Goal: Information Seeking & Learning: Check status

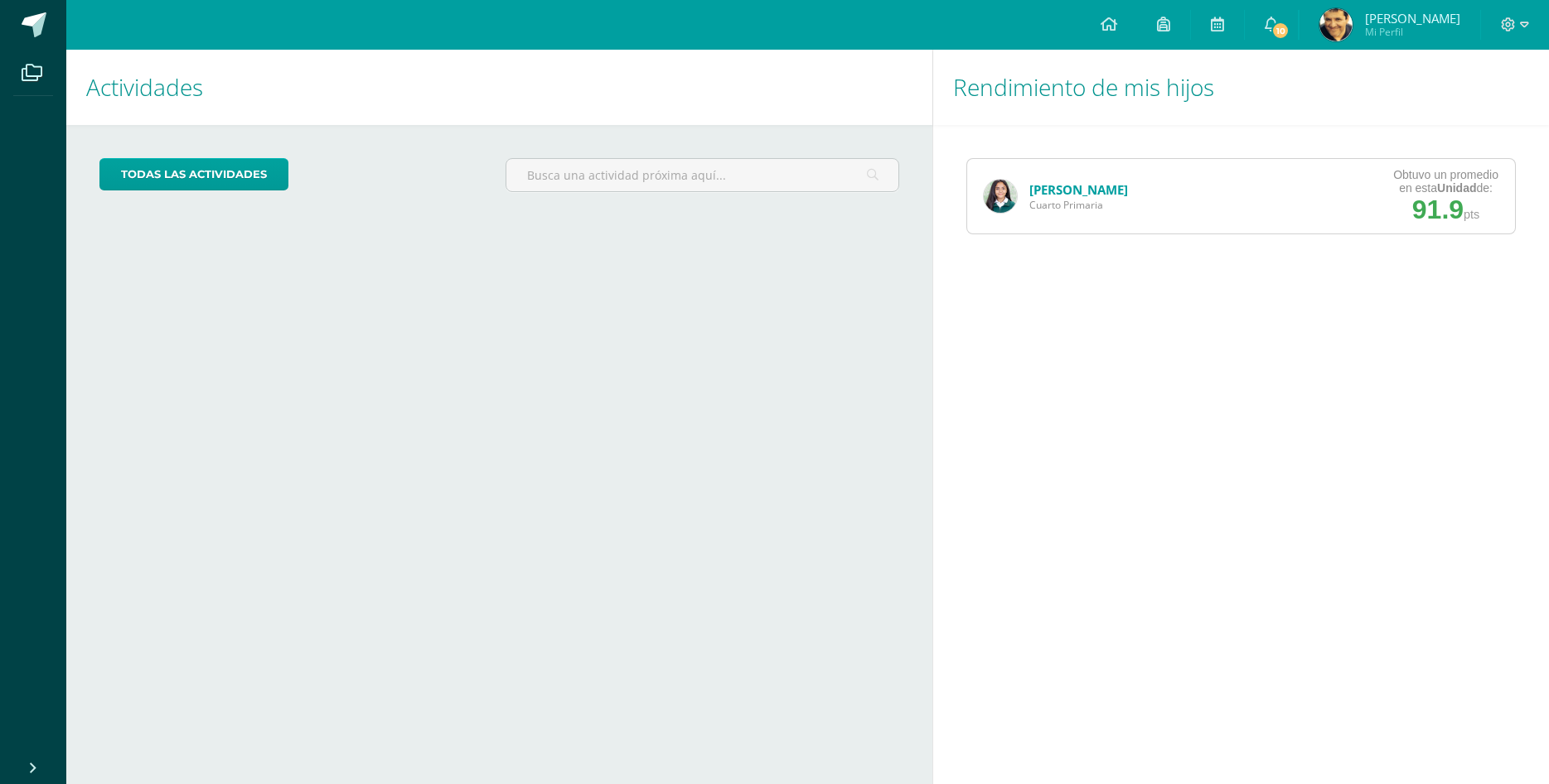
click at [1090, 197] on link "[PERSON_NAME]" at bounding box center [1078, 190] width 98 height 17
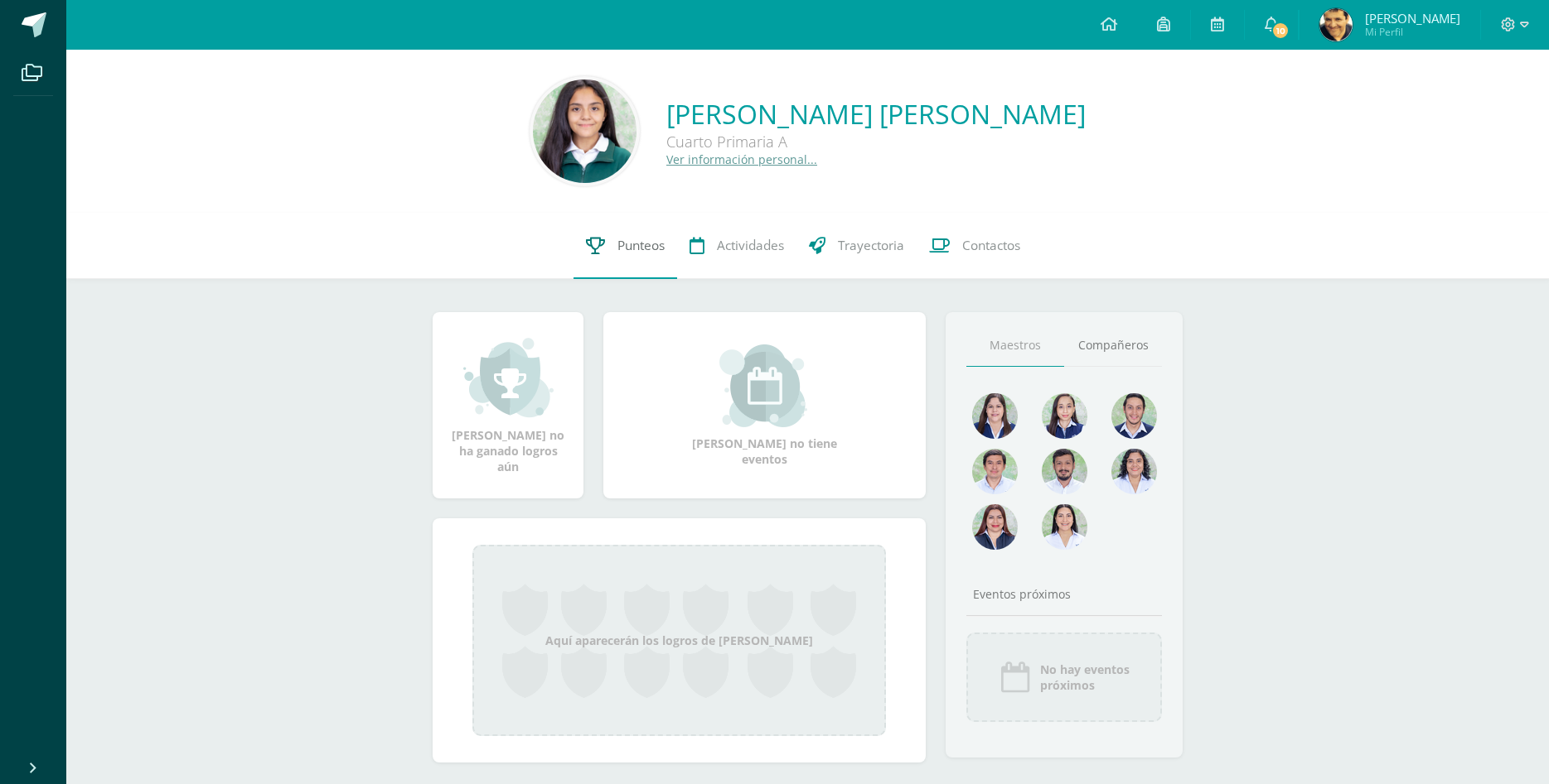
click at [643, 241] on span "Punteos" at bounding box center [641, 245] width 47 height 18
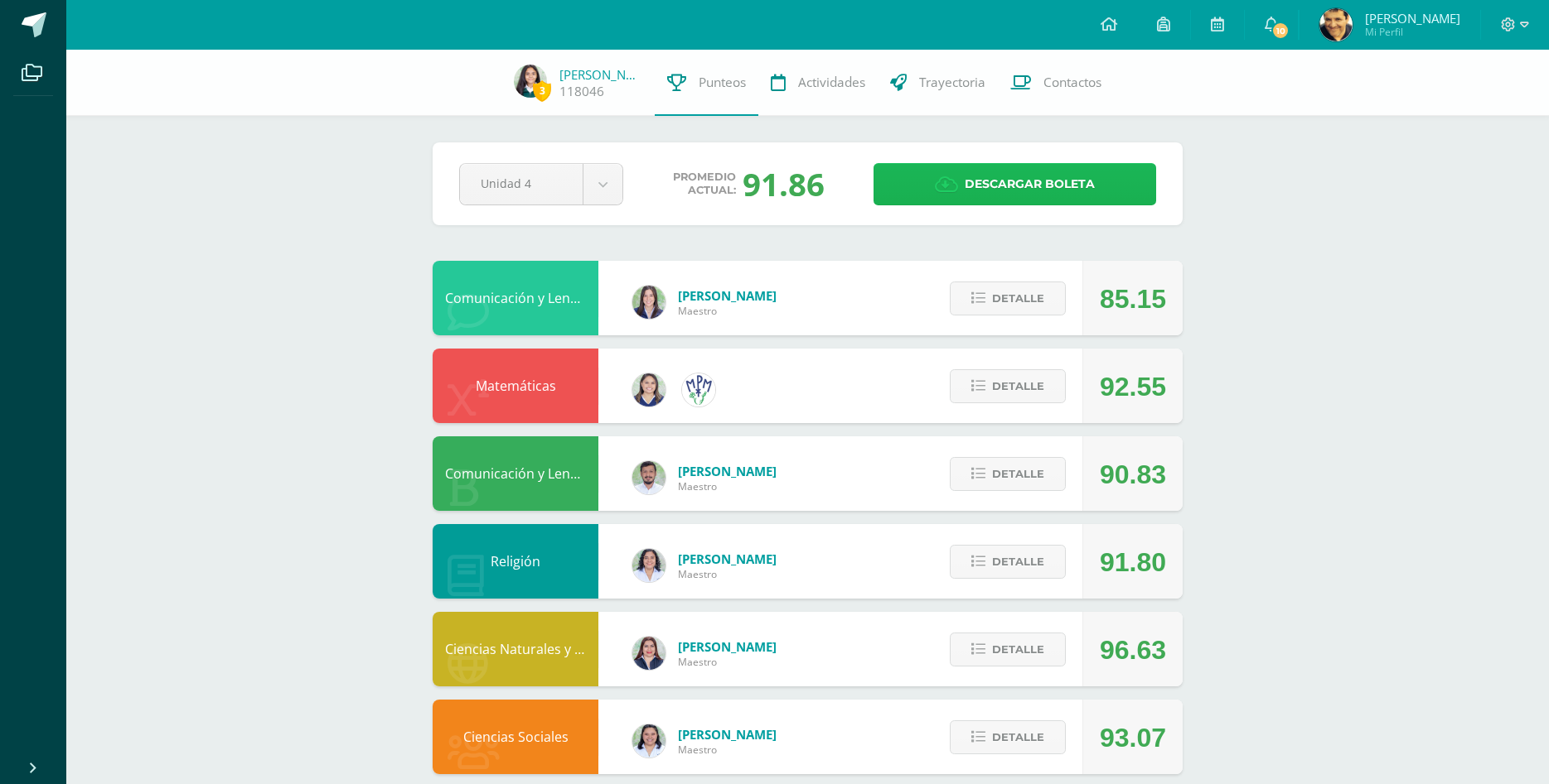
click at [1013, 177] on span "Descargar boleta" at bounding box center [1030, 184] width 131 height 41
click at [843, 80] on span "Actividades" at bounding box center [831, 82] width 67 height 18
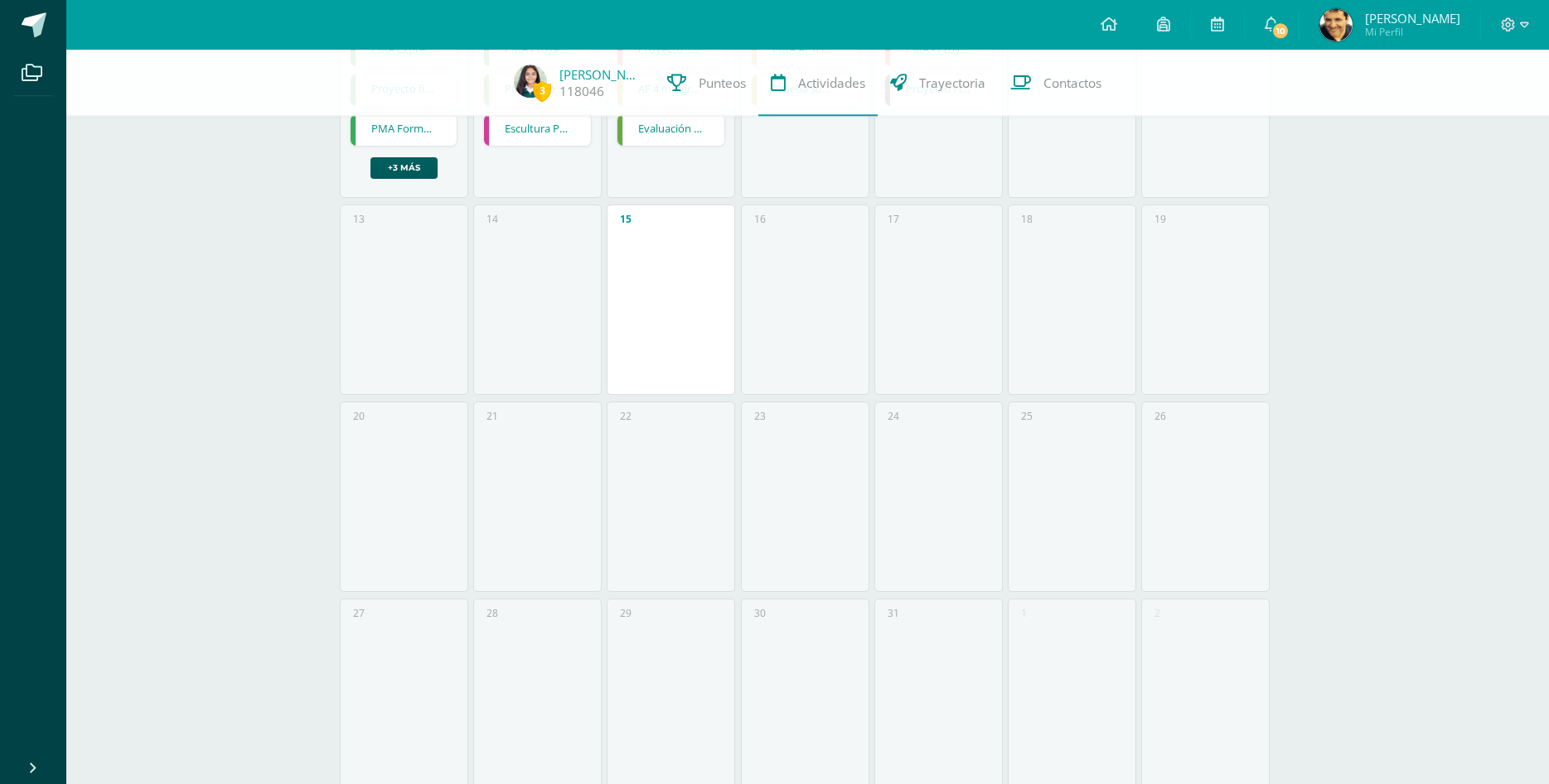
scroll to position [492, 0]
click at [708, 234] on div "15" at bounding box center [670, 287] width 129 height 191
click at [579, 77] on link "[PERSON_NAME]" at bounding box center [600, 75] width 82 height 17
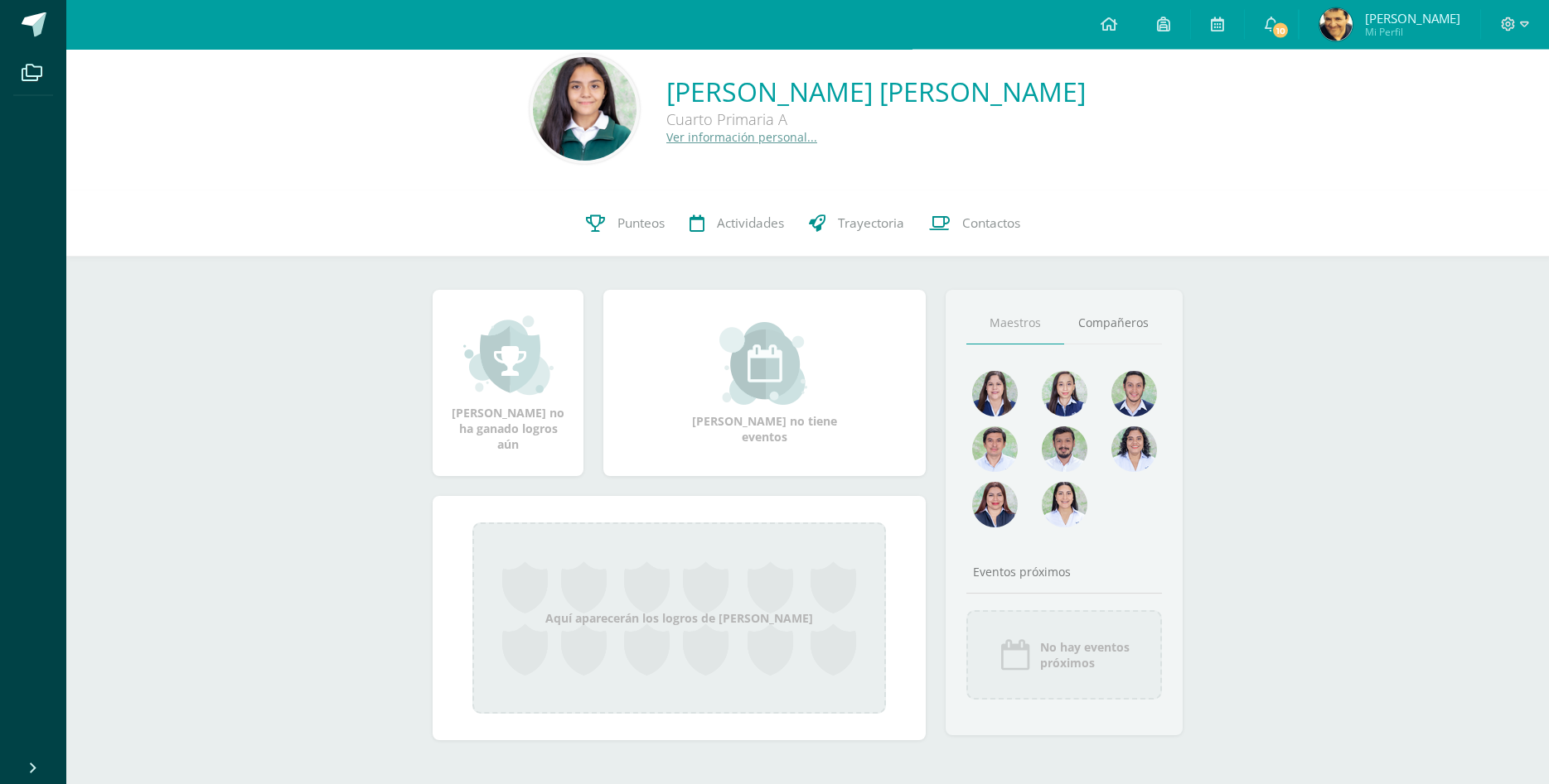
scroll to position [34, 0]
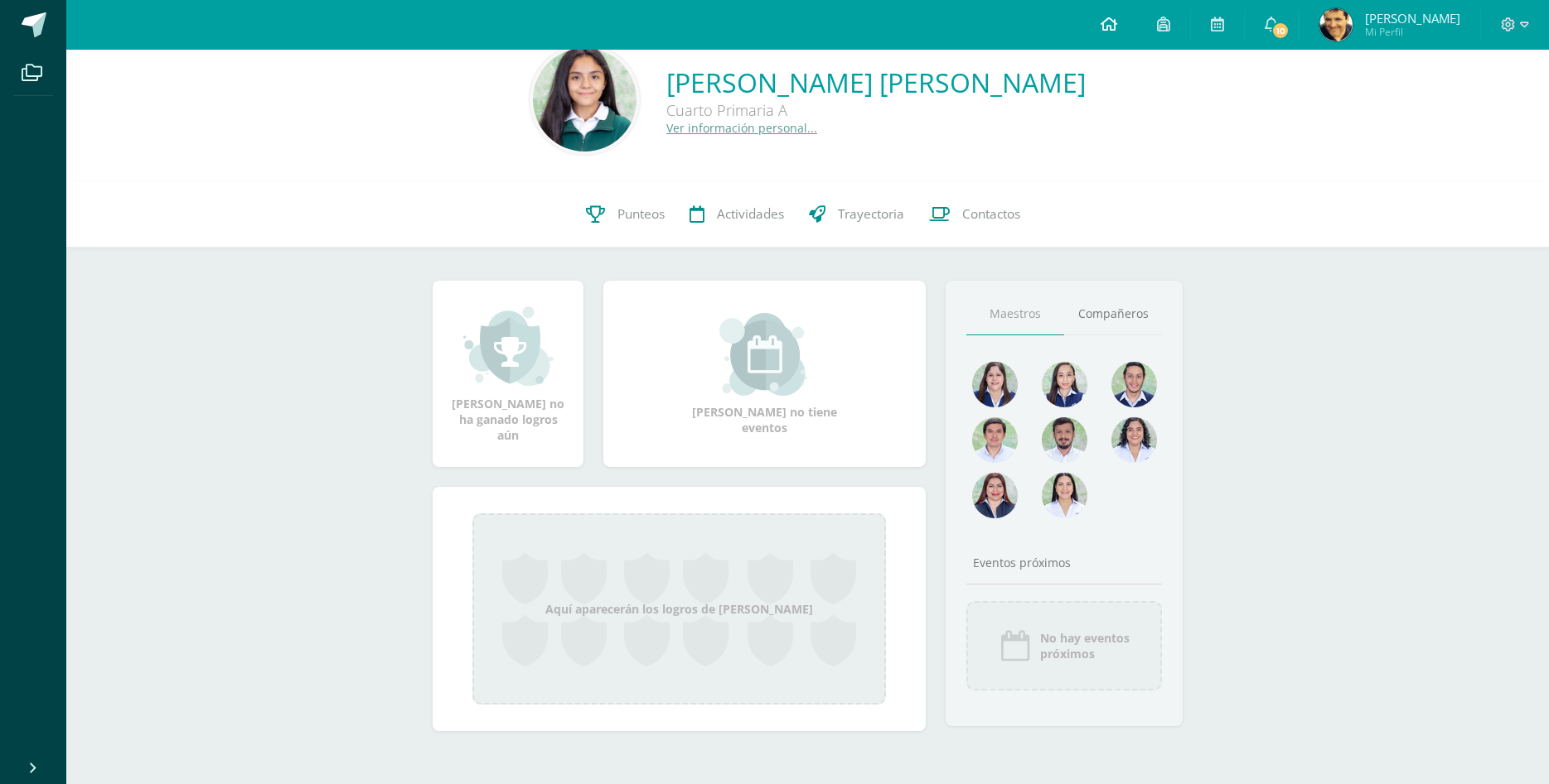
click at [1117, 19] on icon at bounding box center [1108, 24] width 17 height 15
